Goal: Task Accomplishment & Management: Manage account settings

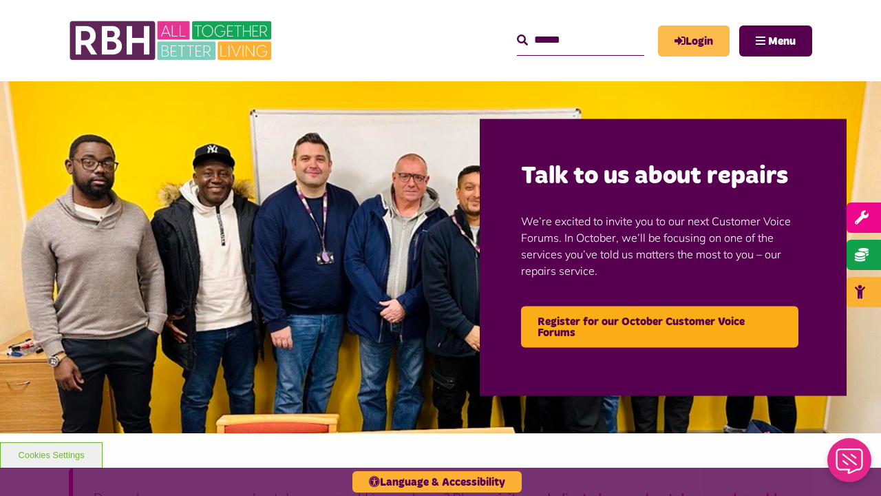
click at [689, 43] on link "Login" at bounding box center [694, 40] width 72 height 31
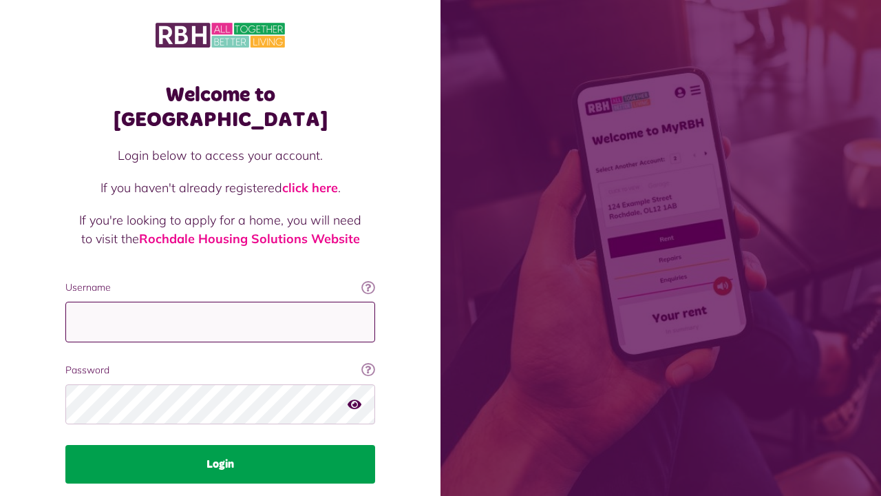
type input "**********"
click at [222, 445] on button "Login" at bounding box center [220, 464] width 310 height 39
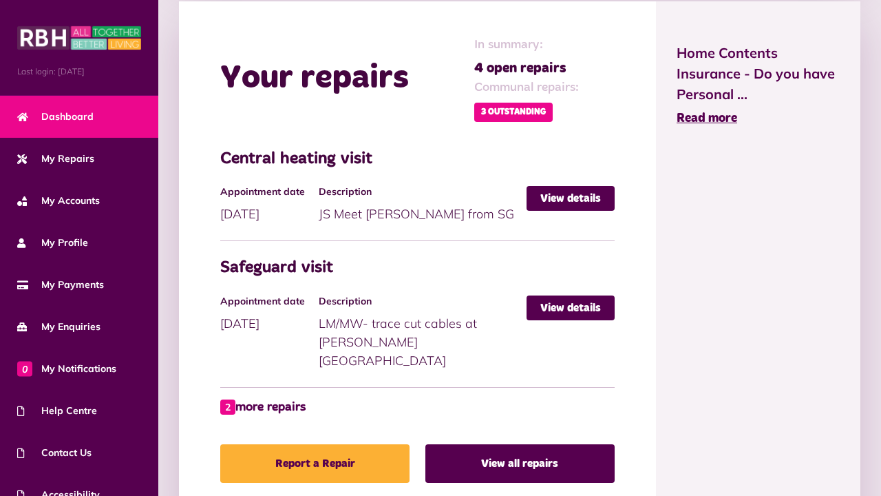
scroll to position [632, 0]
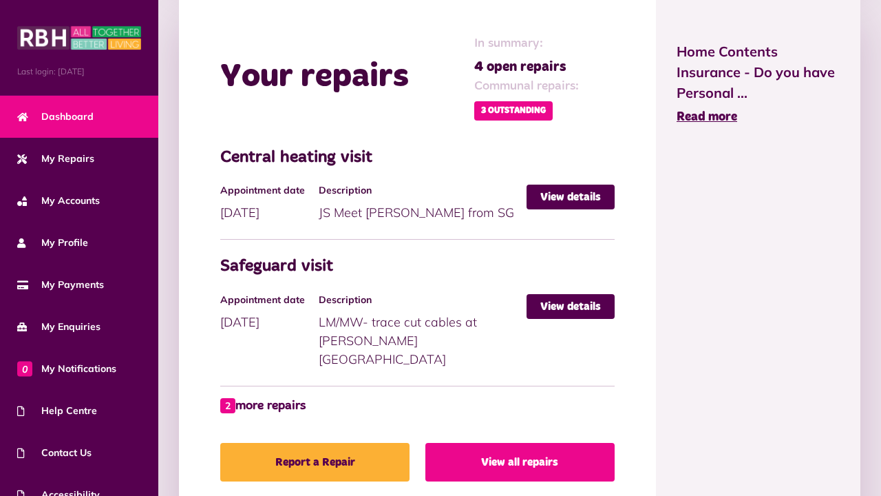
click at [514, 446] on link "View all repairs" at bounding box center [520, 462] width 189 height 39
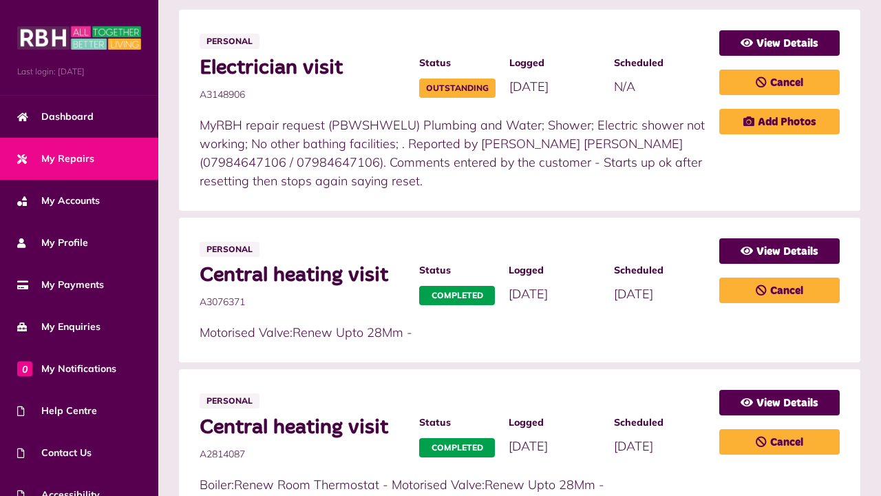
scroll to position [292, 0]
